Goal: Task Accomplishment & Management: Complete application form

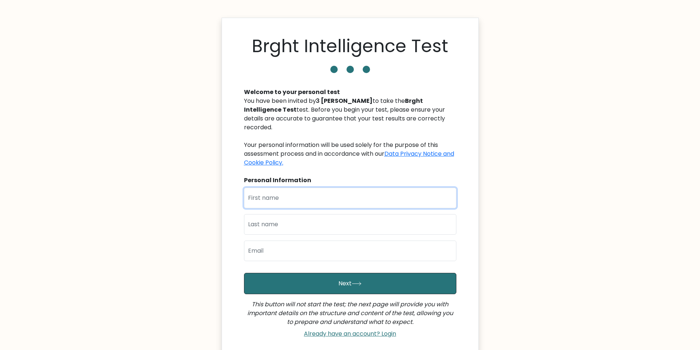
click at [344, 188] on input "text" at bounding box center [350, 198] width 212 height 21
type input "12"
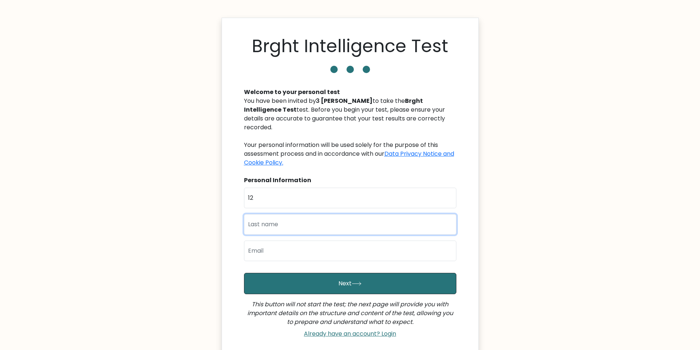
click at [270, 218] on input "text" at bounding box center [350, 224] width 212 height 21
type input "12"
click at [256, 241] on input "email" at bounding box center [350, 251] width 212 height 21
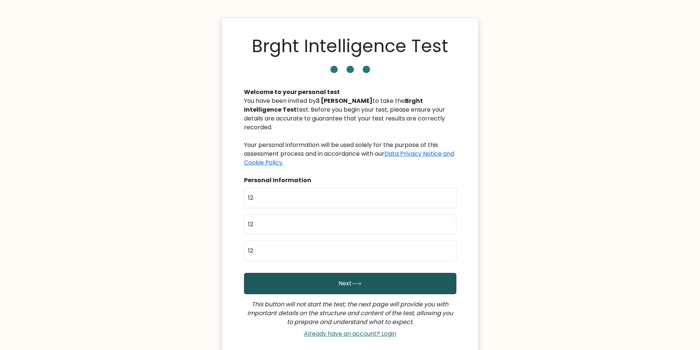
click at [276, 273] on button "Next" at bounding box center [350, 283] width 212 height 21
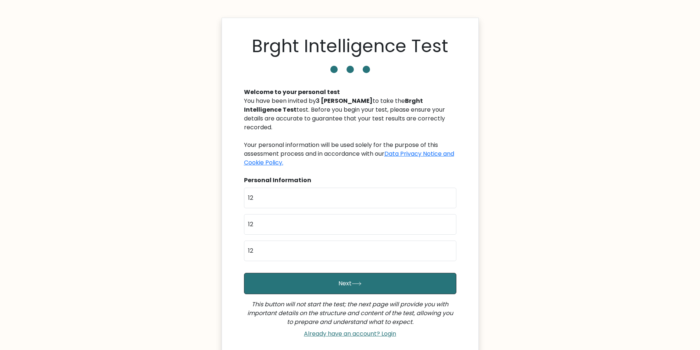
click at [284, 229] on div "First Name 12 Last Name 12 Email 12" at bounding box center [350, 227] width 212 height 79
click at [283, 243] on input "12" at bounding box center [350, 251] width 212 height 21
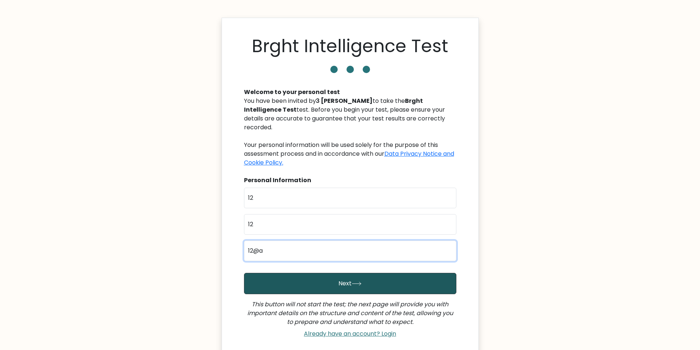
type input "12@a"
click at [296, 273] on button "Next" at bounding box center [350, 283] width 212 height 21
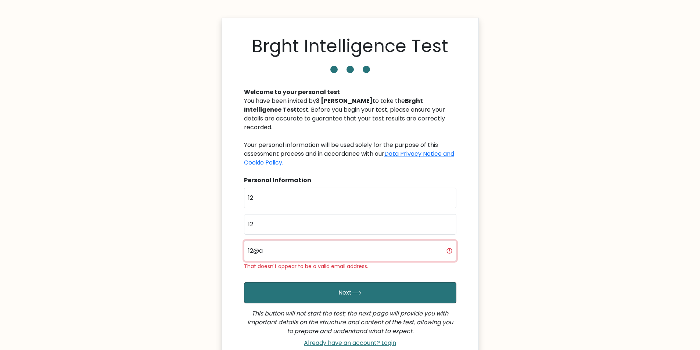
click at [298, 247] on input "12@a" at bounding box center [350, 251] width 212 height 21
type input "12@a.c"
click at [244, 282] on button "Next" at bounding box center [350, 292] width 212 height 21
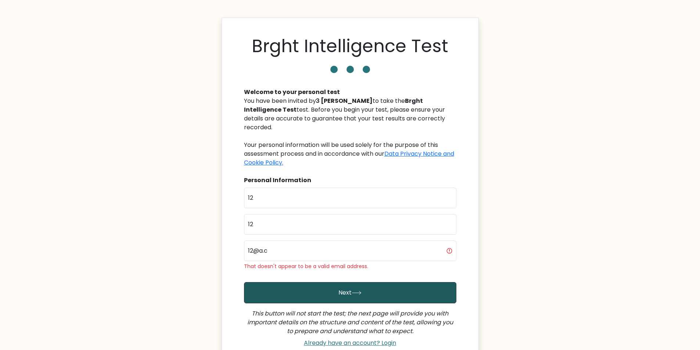
click at [348, 285] on button "Next" at bounding box center [350, 292] width 212 height 21
